Goal: Task Accomplishment & Management: Use online tool/utility

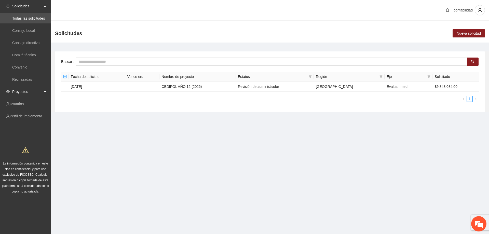
click at [28, 88] on span "Proyectos" at bounding box center [27, 92] width 30 height 10
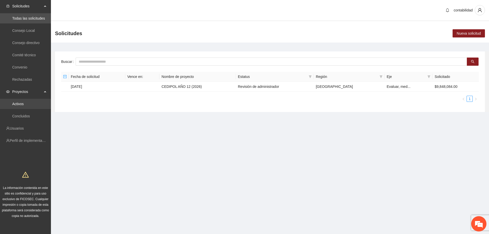
click at [24, 106] on link "Activos" at bounding box center [17, 104] width 11 height 4
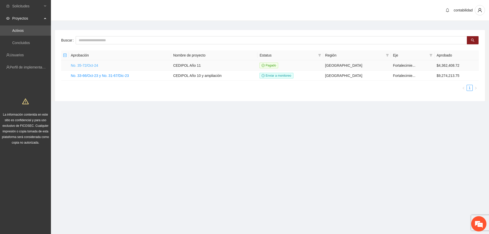
click at [87, 64] on link "No. 35-72/Oct-24" at bounding box center [84, 65] width 27 height 4
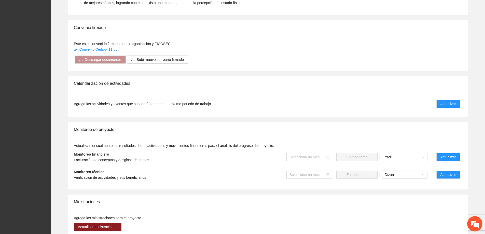
scroll to position [331, 0]
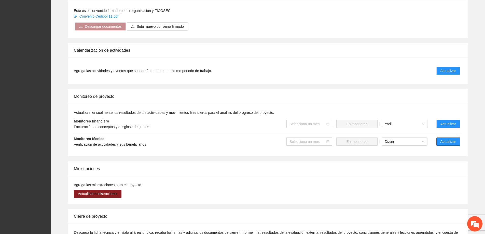
click at [440, 138] on button "Actualizar" at bounding box center [449, 142] width 24 height 8
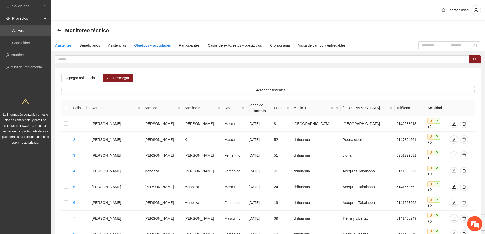
click at [149, 46] on div "Objetivos y actividades" at bounding box center [153, 46] width 36 height 6
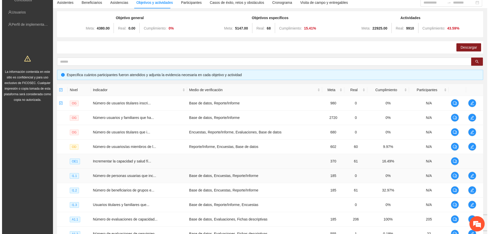
scroll to position [99, 0]
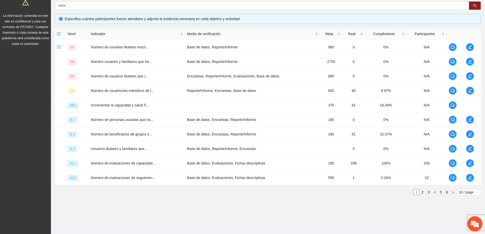
click at [435, 191] on link "4" at bounding box center [435, 193] width 6 height 6
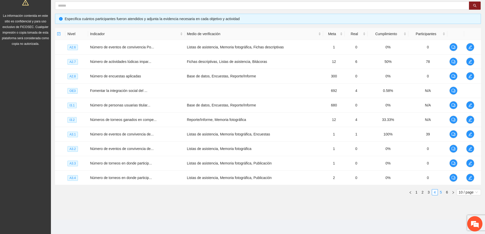
click at [438, 192] on link "5" at bounding box center [441, 193] width 6 height 6
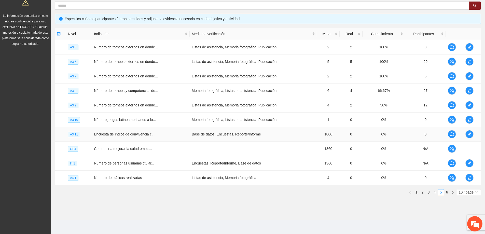
drag, startPoint x: 75, startPoint y: 134, endPoint x: 80, endPoint y: 134, distance: 5.6
click at [76, 134] on span "A3.11" at bounding box center [74, 135] width 12 height 6
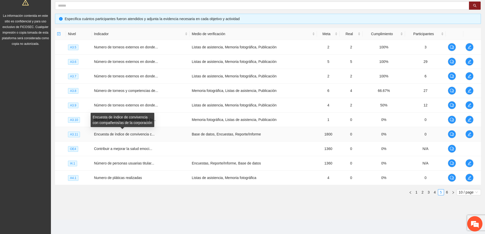
click at [117, 134] on span "Encuesta de índice de convivencia c..." at bounding box center [124, 134] width 61 height 4
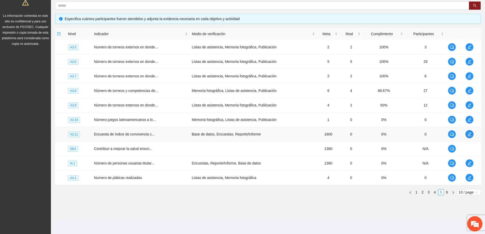
click at [471, 136] on icon "edit" at bounding box center [470, 134] width 4 height 4
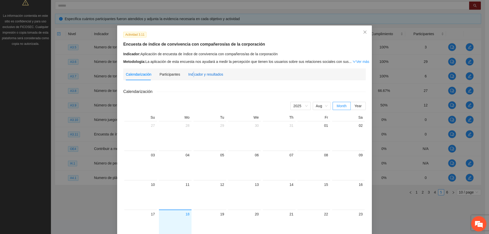
click at [191, 72] on div "Indicador y resultados" at bounding box center [205, 75] width 35 height 6
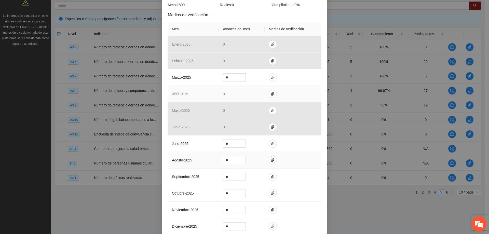
scroll to position [127, 0]
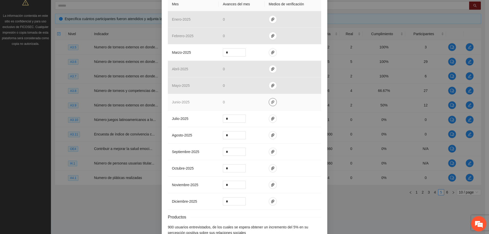
click at [271, 100] on icon "paper-clip" at bounding box center [272, 102] width 3 height 4
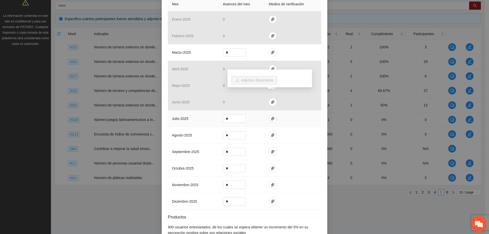
click at [300, 111] on td at bounding box center [293, 119] width 57 height 17
click at [271, 50] on icon "paper-clip" at bounding box center [273, 52] width 4 height 4
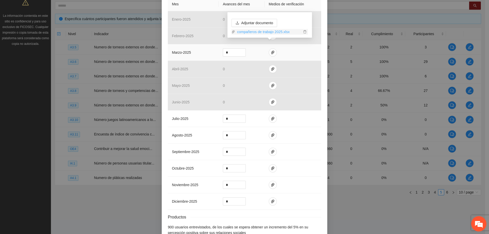
click at [266, 32] on link "compañeros de trabajo 2025.xlsx" at bounding box center [268, 32] width 67 height 6
click at [254, 24] on span "Adjuntar documento" at bounding box center [257, 23] width 32 height 6
click at [214, 214] on div "Productos" at bounding box center [244, 217] width 153 height 6
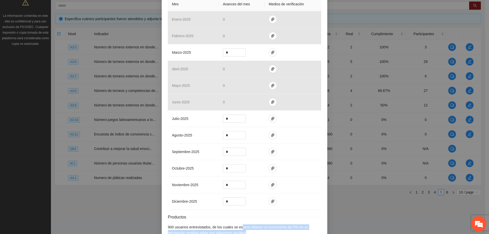
drag, startPoint x: 276, startPoint y: 226, endPoint x: 239, endPoint y: 216, distance: 38.1
click at [239, 216] on div "Resultados Meta: 1800 Reales: 0 Cumplimiento: 0 % Medios de verificación Mes Av…" at bounding box center [244, 101] width 153 height 269
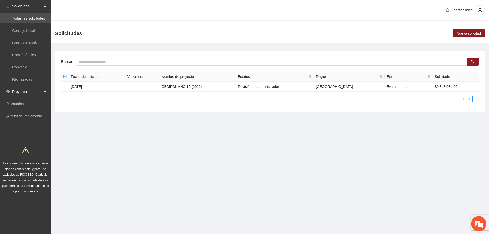
click at [36, 91] on span "Proyectos" at bounding box center [27, 92] width 30 height 10
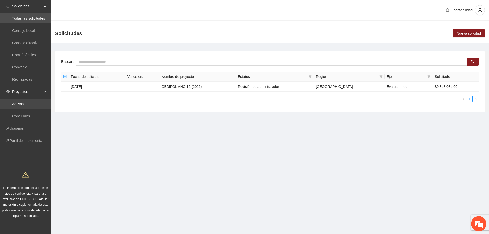
click at [24, 106] on link "Activos" at bounding box center [17, 104] width 11 height 4
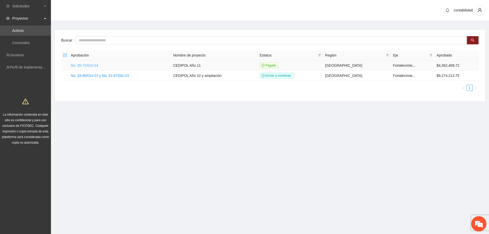
click at [78, 64] on link "No. 35-72/Oct-24" at bounding box center [84, 65] width 27 height 4
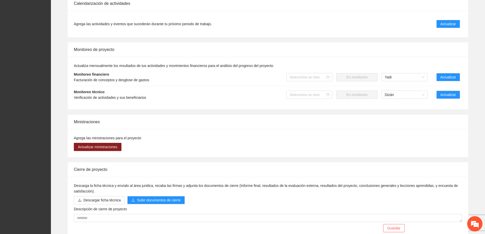
scroll to position [382, 0]
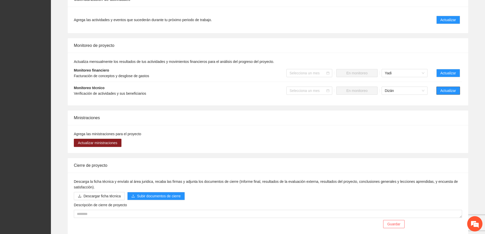
click at [439, 88] on button "Actualizar" at bounding box center [449, 91] width 24 height 8
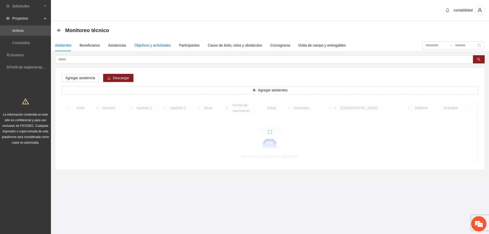
click at [144, 45] on div "Objetivos y actividades" at bounding box center [153, 46] width 36 height 6
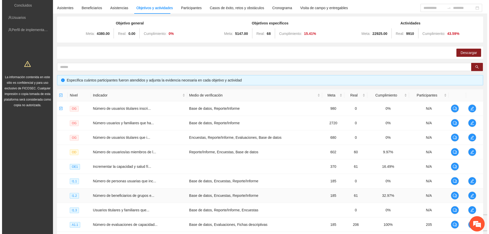
scroll to position [99, 0]
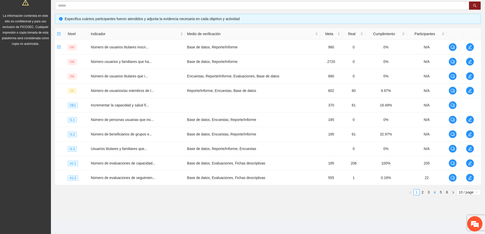
click at [436, 192] on link "4" at bounding box center [435, 193] width 6 height 6
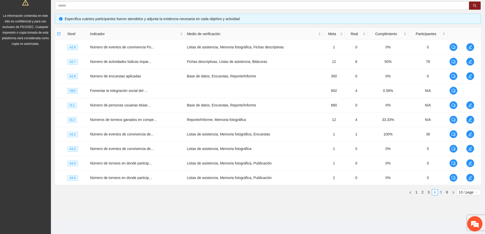
click at [441, 193] on link "5" at bounding box center [441, 193] width 6 height 6
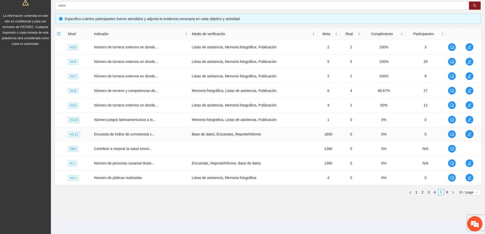
click at [473, 137] on td at bounding box center [473, 134] width 18 height 15
click at [472, 136] on button "button" at bounding box center [470, 134] width 8 height 8
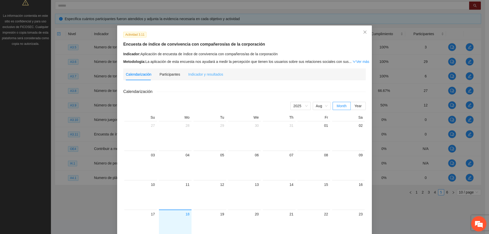
click at [196, 71] on div "Indicador y resultados" at bounding box center [205, 75] width 35 height 12
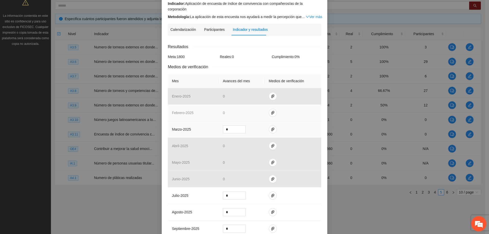
scroll to position [51, 0]
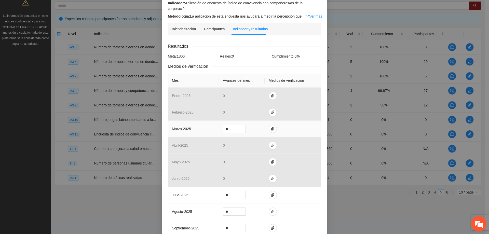
click at [202, 124] on td "marzo - 2025" at bounding box center [193, 129] width 51 height 17
click at [271, 127] on icon "paper-clip" at bounding box center [273, 129] width 4 height 4
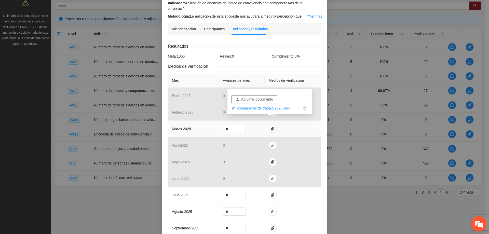
click at [265, 98] on span "Adjuntar documento" at bounding box center [257, 100] width 32 height 6
click at [261, 101] on span "Adjuntar documento" at bounding box center [257, 100] width 32 height 6
click at [305, 101] on icon "delete" at bounding box center [305, 101] width 4 height 4
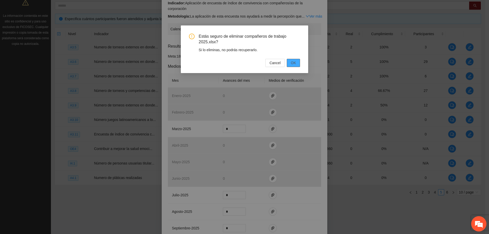
click at [290, 61] on button "OK" at bounding box center [293, 63] width 13 height 8
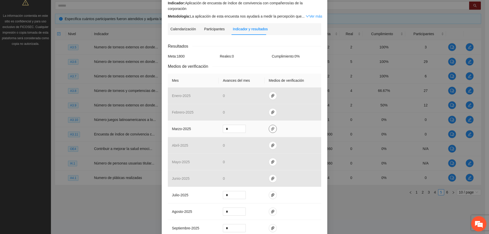
click at [271, 127] on icon "paper-clip" at bounding box center [273, 129] width 4 height 4
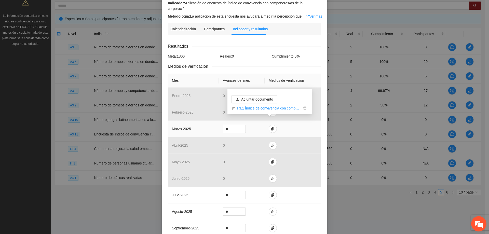
click at [294, 98] on div "Adjuntar documento I 3.1 Índice de convivencia con compañerosas de la corporaci…" at bounding box center [270, 103] width 76 height 16
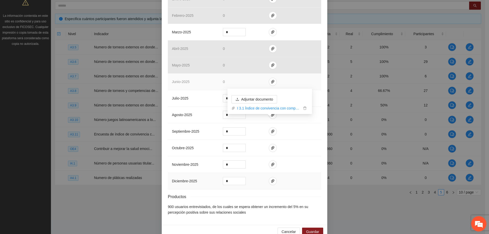
scroll to position [152, 0]
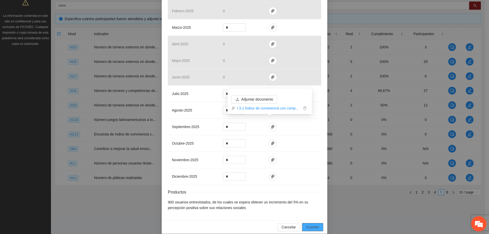
click at [311, 224] on span "Guardar" at bounding box center [312, 227] width 13 height 6
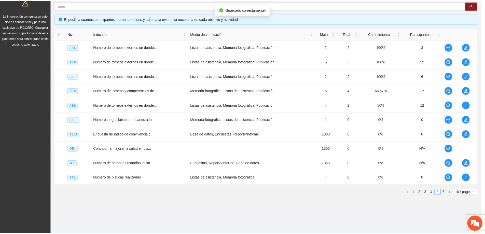
scroll to position [127, 0]
